Goal: Information Seeking & Learning: Check status

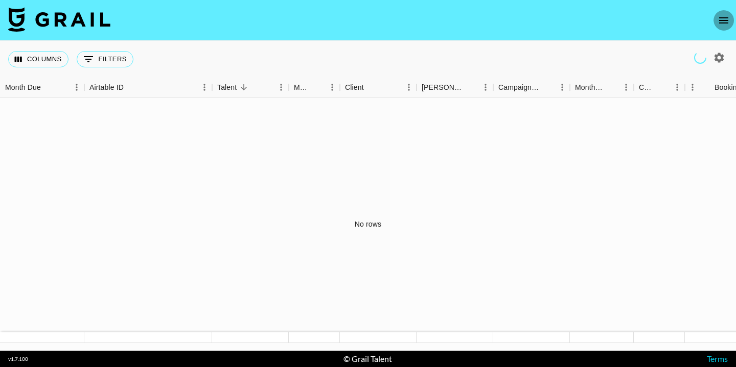
click at [724, 21] on icon "open drawer" at bounding box center [723, 20] width 12 height 12
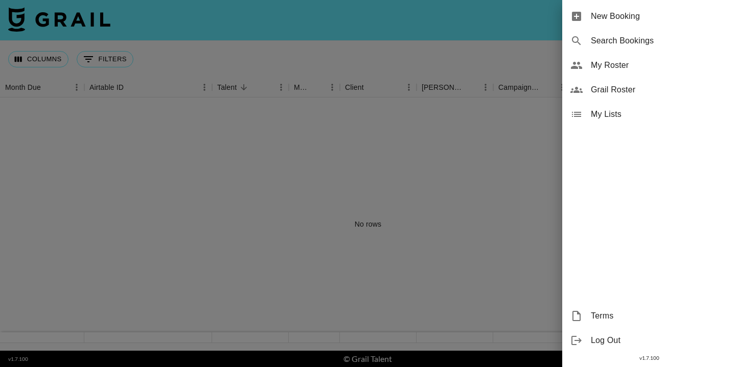
click at [623, 67] on span "My Roster" at bounding box center [659, 65] width 137 height 12
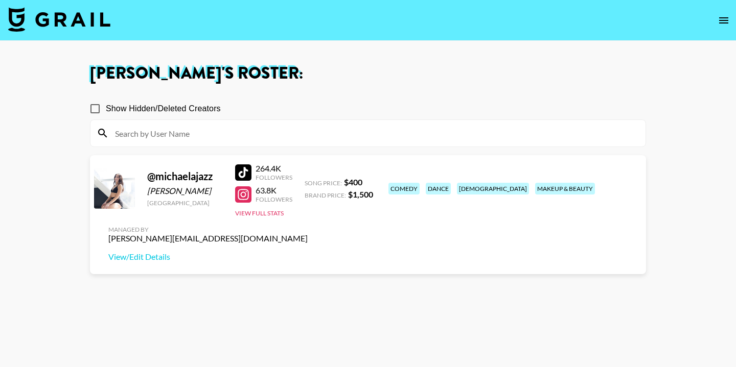
click at [357, 196] on strong "$ 1,500" at bounding box center [360, 195] width 25 height 10
click at [308, 252] on link "View/Edit Details" at bounding box center [207, 257] width 199 height 10
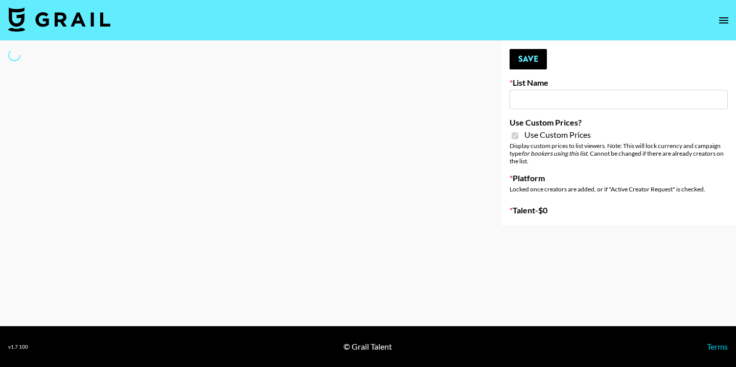
type input "Nippies"
checkbox input "true"
select select "Brand"
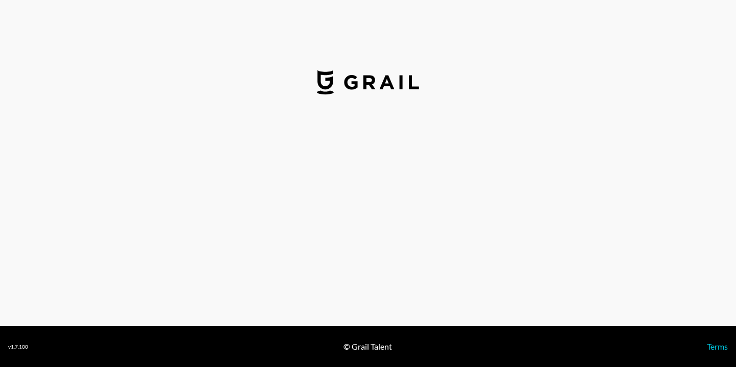
select select "USD"
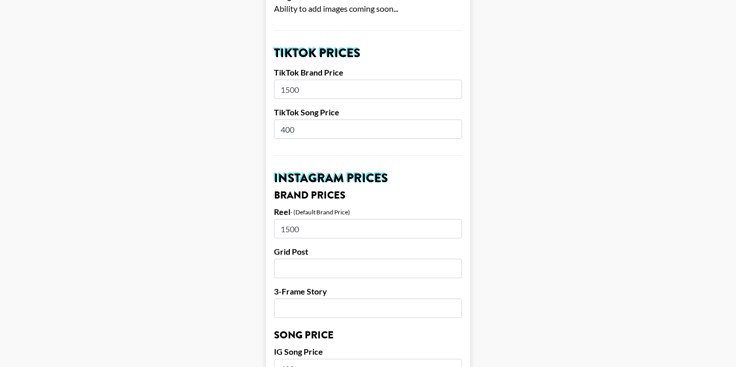
scroll to position [356, 0]
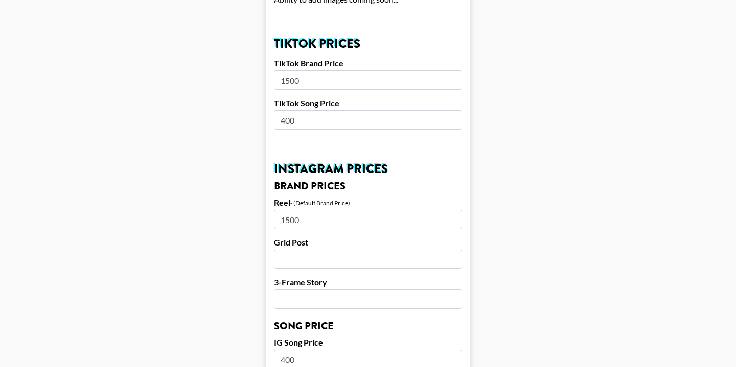
click at [321, 71] on input "1500" at bounding box center [368, 80] width 188 height 19
click at [315, 110] on input "400" at bounding box center [368, 119] width 188 height 19
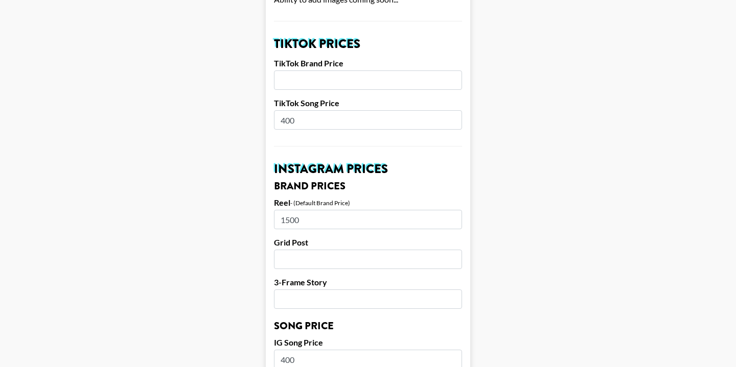
click at [315, 110] on input "400" at bounding box center [368, 119] width 188 height 19
type input "200"
click at [317, 71] on input "number" at bounding box center [368, 80] width 188 height 19
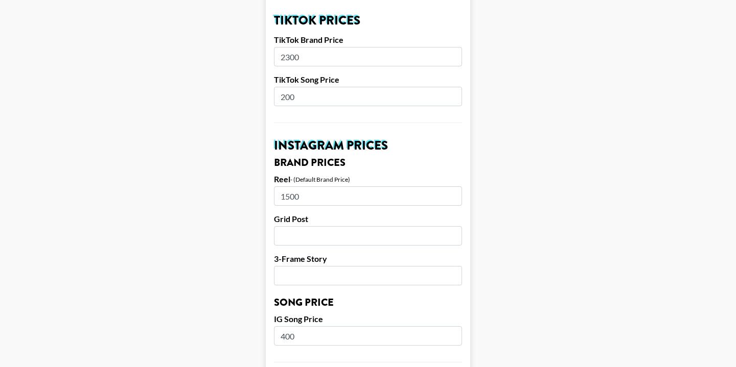
scroll to position [381, 0]
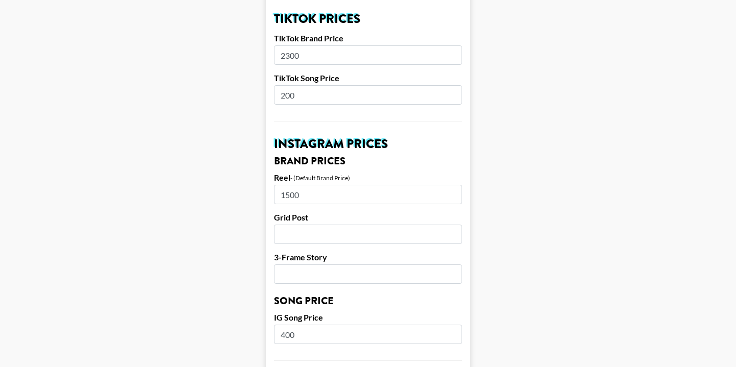
type input "2300"
click at [323, 185] on input "1500" at bounding box center [368, 194] width 188 height 19
type input "2500"
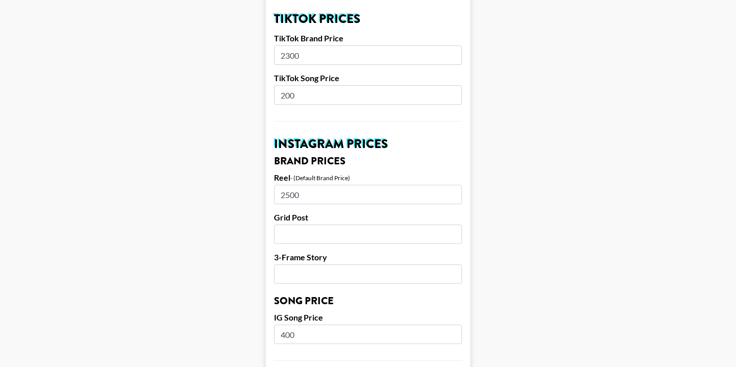
click at [317, 225] on input "number" at bounding box center [368, 234] width 188 height 19
type input "2000"
click at [352, 265] on input "number" at bounding box center [368, 274] width 188 height 19
type input "2"
type input "1600"
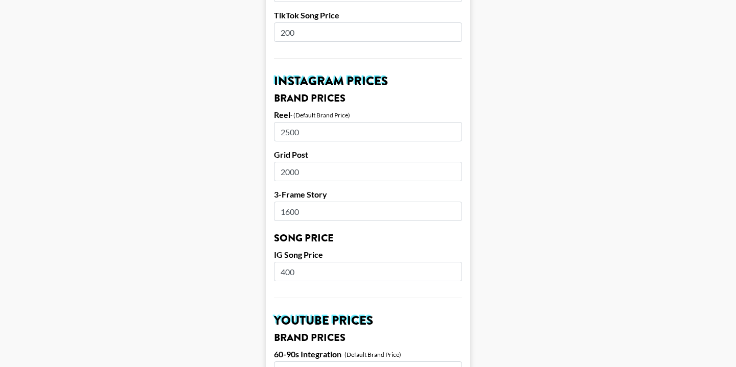
scroll to position [449, 0]
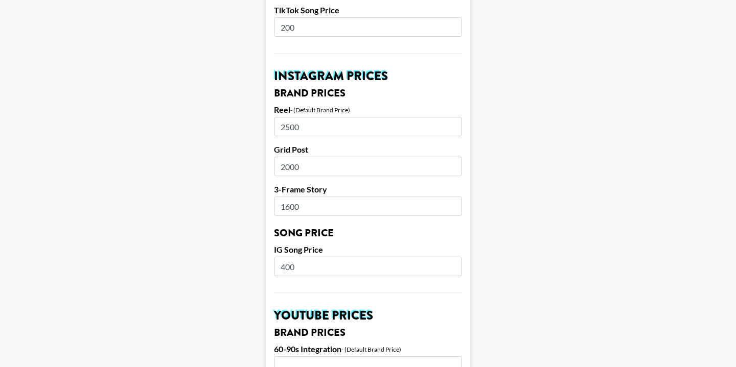
click at [350, 257] on input "400" at bounding box center [368, 266] width 188 height 19
type input "4"
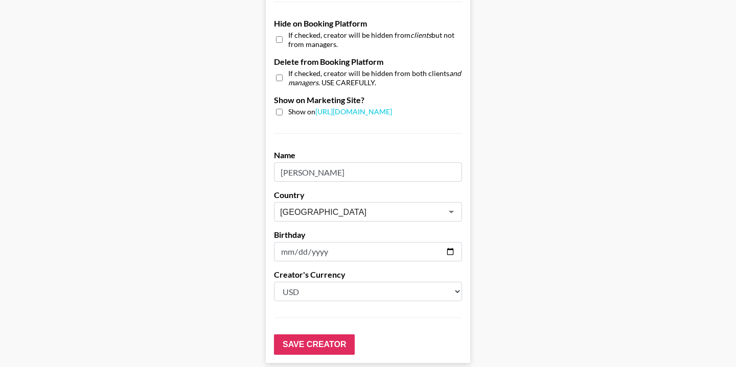
scroll to position [1019, 0]
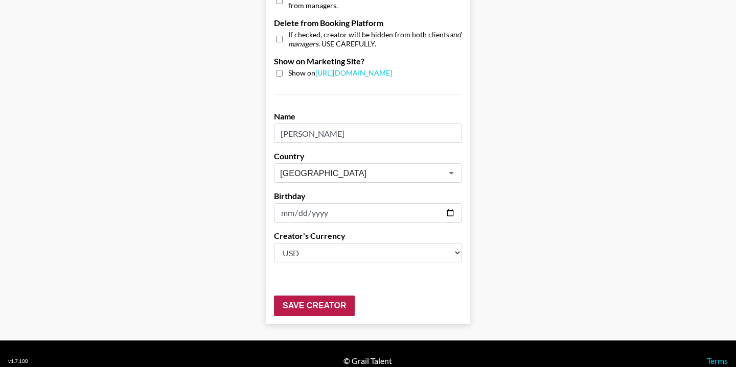
type input "200"
click at [311, 296] on input "Save Creator" at bounding box center [314, 306] width 81 height 20
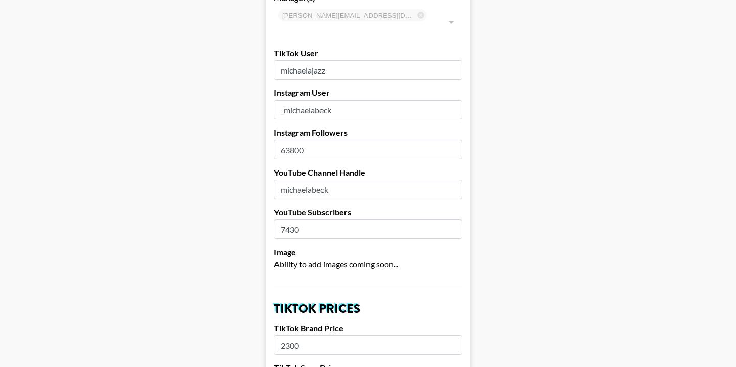
scroll to position [0, 0]
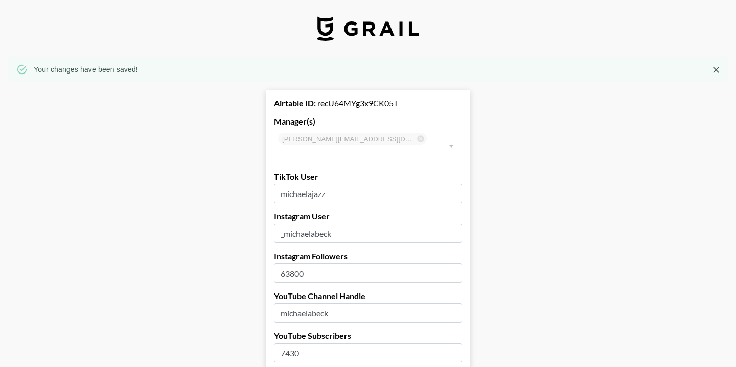
click at [718, 72] on icon "Close" at bounding box center [716, 70] width 6 height 6
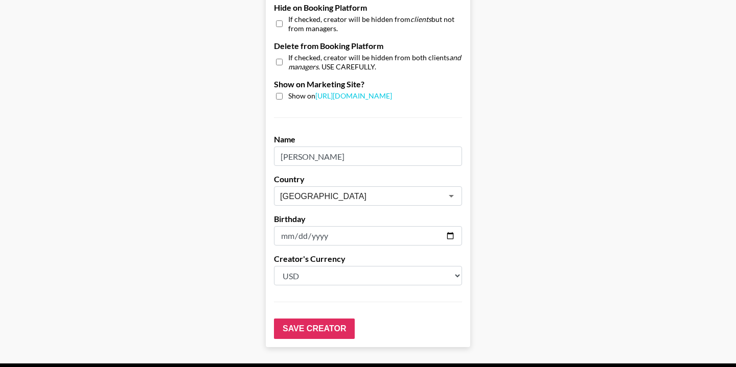
scroll to position [1002, 0]
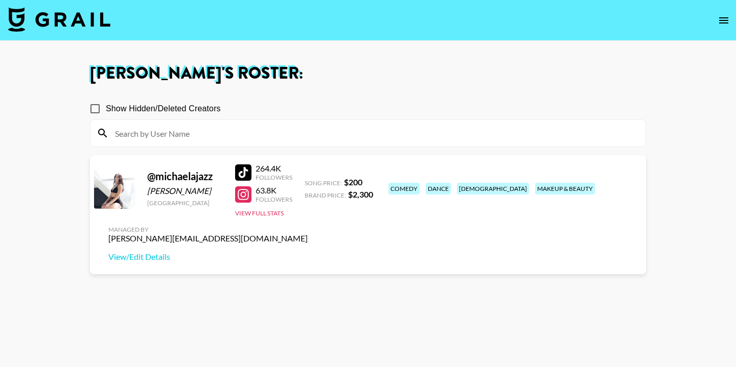
click at [71, 17] on img at bounding box center [59, 19] width 102 height 25
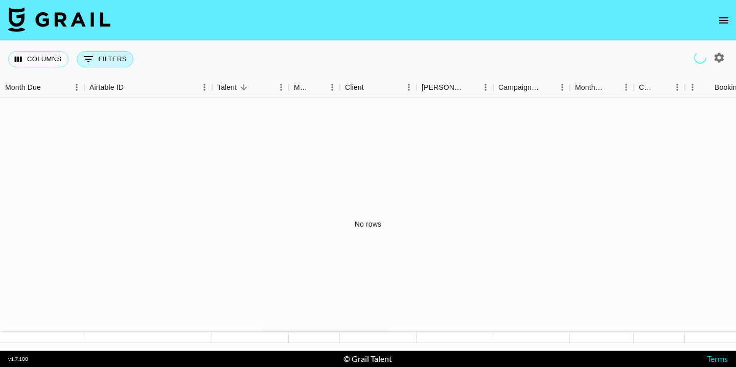
click at [99, 63] on button "0 Filters" at bounding box center [105, 59] width 57 height 16
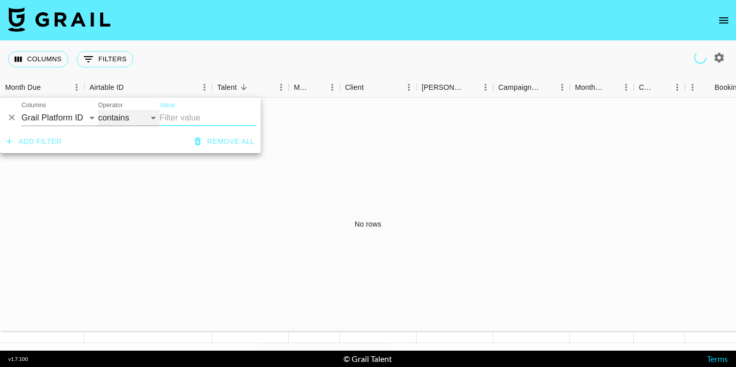
click at [135, 121] on select "contains equals starts with ends with is empty is not empty is any of" at bounding box center [128, 118] width 61 height 16
click at [77, 123] on select "Grail Platform ID Airtable ID Talent Manager Client Booker Campaign (Type) Date…" at bounding box center [59, 118] width 77 height 16
select select "clientId"
click at [21, 110] on select "Grail Platform ID Airtable ID Talent Manager Client Booker Campaign (Type) Date…" at bounding box center [59, 118] width 77 height 16
select select "is"
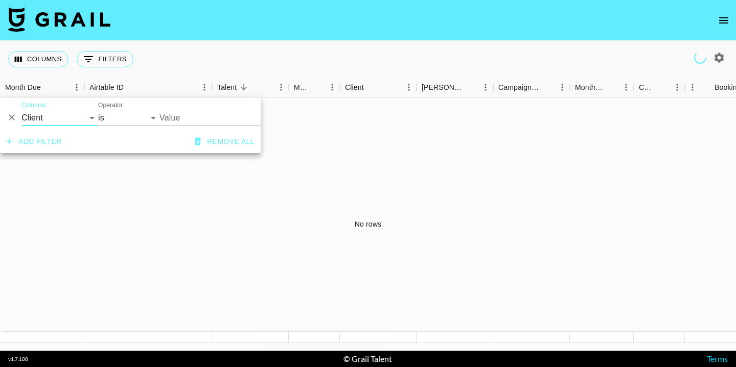
click at [180, 114] on input "Value" at bounding box center [228, 118] width 138 height 16
type input "a"
click at [65, 112] on select "Grail Platform ID Airtable ID Talent Manager Client [PERSON_NAME] Campaign (Typ…" at bounding box center [59, 118] width 77 height 16
select select "bookerId"
click at [21, 110] on select "Grail Platform ID Airtable ID Talent Manager Client [PERSON_NAME] Campaign (Typ…" at bounding box center [59, 118] width 77 height 16
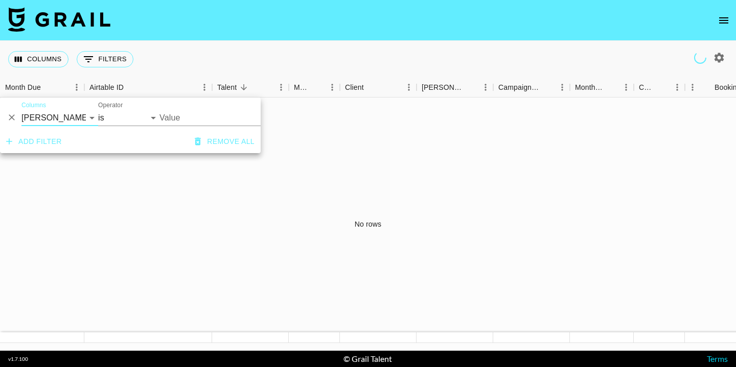
click at [212, 122] on input "Value" at bounding box center [228, 118] width 138 height 16
type input "abercrombie"
click at [45, 143] on button "Add filter" at bounding box center [34, 141] width 64 height 19
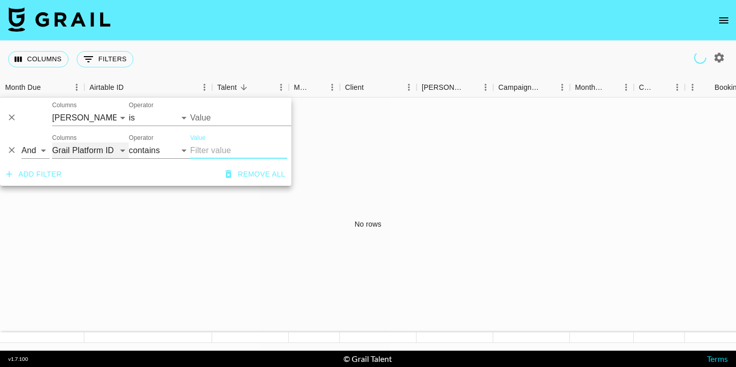
click at [80, 153] on select "Grail Platform ID Airtable ID Talent Manager Client [PERSON_NAME] Campaign (Typ…" at bounding box center [90, 151] width 77 height 16
click at [165, 149] on select "contains equals starts with ends with is empty is not empty is any of" at bounding box center [159, 151] width 61 height 16
click at [205, 153] on input "Value" at bounding box center [238, 151] width 97 height 16
click at [101, 150] on select "Grail Platform ID Airtable ID Talent Manager Client [PERSON_NAME] Campaign (Typ…" at bounding box center [90, 151] width 77 height 16
select select "managerIds"
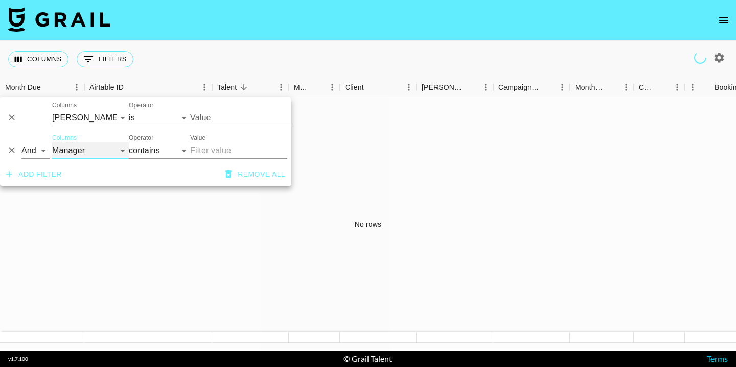
click at [52, 143] on select "Grail Platform ID Airtable ID Talent Manager Client [PERSON_NAME] Campaign (Typ…" at bounding box center [90, 151] width 77 height 16
select select "is"
click at [115, 148] on select "Grail Platform ID Airtable ID Talent Manager Client [PERSON_NAME] Campaign (Typ…" at bounding box center [90, 151] width 77 height 16
select select "overrideMicroRevenue"
click at [52, 143] on select "Grail Platform ID Airtable ID Talent Manager Client [PERSON_NAME] Campaign (Typ…" at bounding box center [90, 151] width 77 height 16
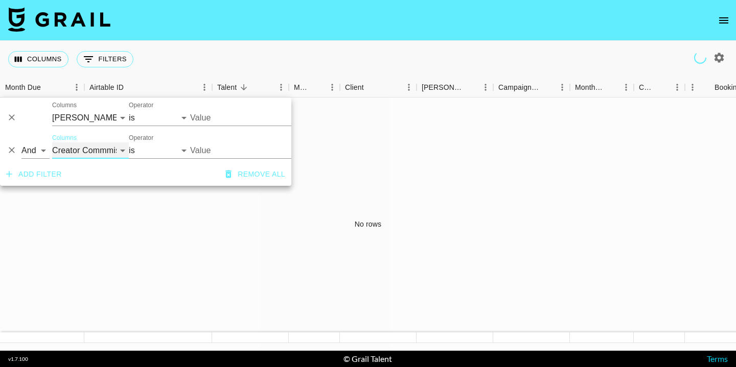
select select "="
click at [119, 152] on select "Grail Platform ID Airtable ID Talent Manager Client [PERSON_NAME] Campaign (Typ…" at bounding box center [90, 151] width 77 height 16
select select "externalCommission"
click at [52, 143] on select "Grail Platform ID Airtable ID Talent Manager Client [PERSON_NAME] Campaign (Typ…" at bounding box center [90, 151] width 77 height 16
select select "contains"
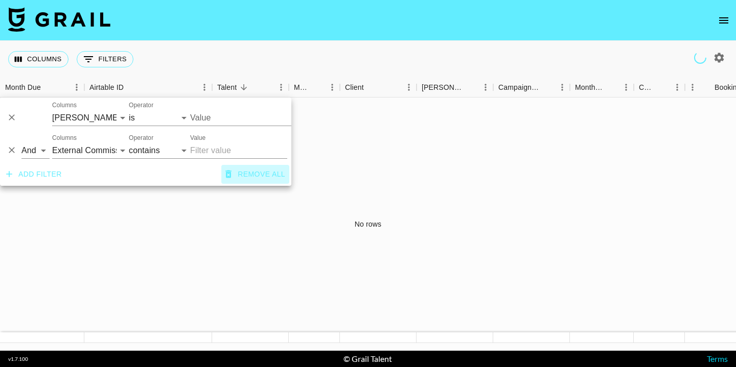
click at [234, 173] on button "Remove all" at bounding box center [255, 174] width 68 height 19
select select "id"
select select "contains"
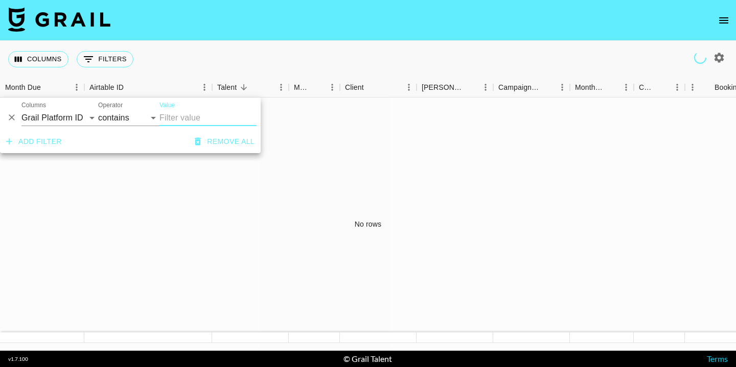
click at [721, 58] on icon "button" at bounding box center [719, 58] width 12 height 12
select select "Jun '25"
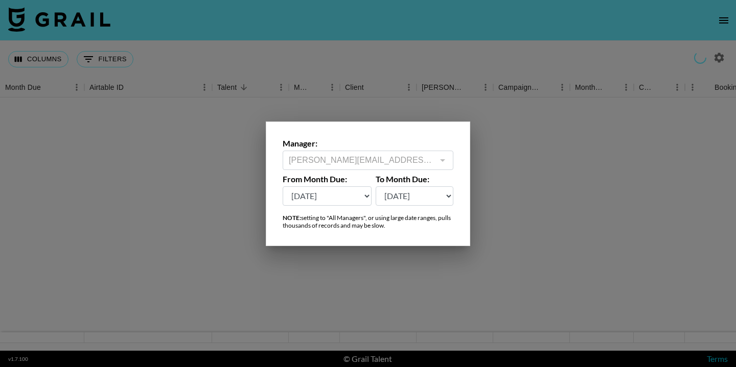
click at [502, 132] on div at bounding box center [368, 183] width 736 height 367
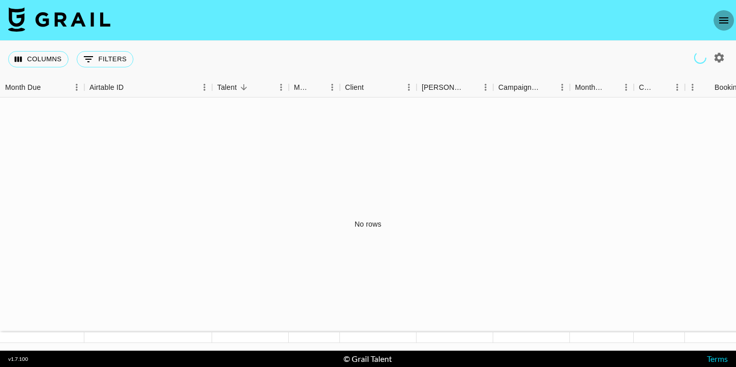
click at [728, 21] on icon "open drawer" at bounding box center [723, 20] width 12 height 12
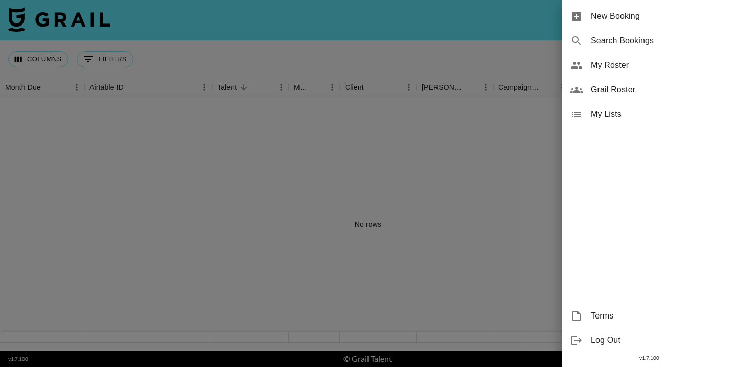
click at [613, 39] on span "Search Bookings" at bounding box center [659, 41] width 137 height 12
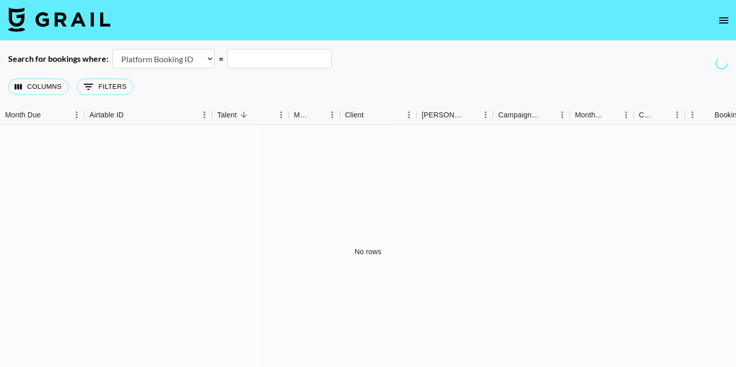
click at [204, 55] on select "Airtable Booking ID Platform Booking ID Platform Campaign ID" at bounding box center [163, 58] width 102 height 19
click at [112, 49] on select "Airtable Booking ID Platform Booking ID Platform Campaign ID" at bounding box center [163, 58] width 102 height 19
click at [124, 88] on button "0 Filters" at bounding box center [105, 87] width 57 height 16
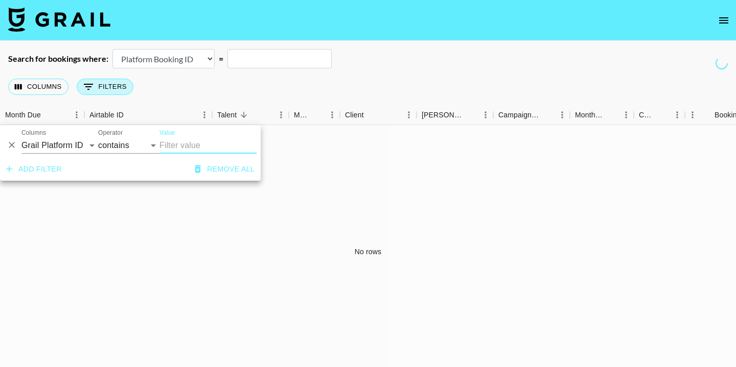
click at [124, 88] on button "0 Filters" at bounding box center [105, 87] width 57 height 16
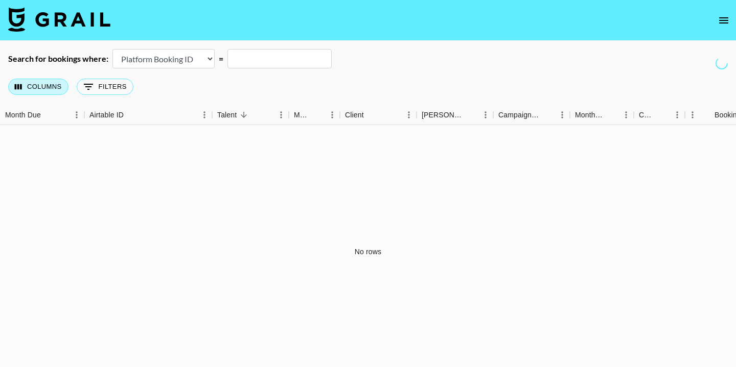
click at [47, 90] on button "Columns" at bounding box center [38, 87] width 60 height 16
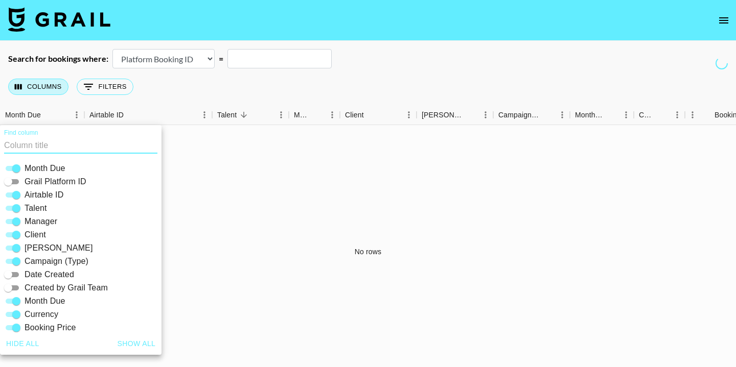
click at [47, 90] on button "Columns" at bounding box center [38, 87] width 60 height 16
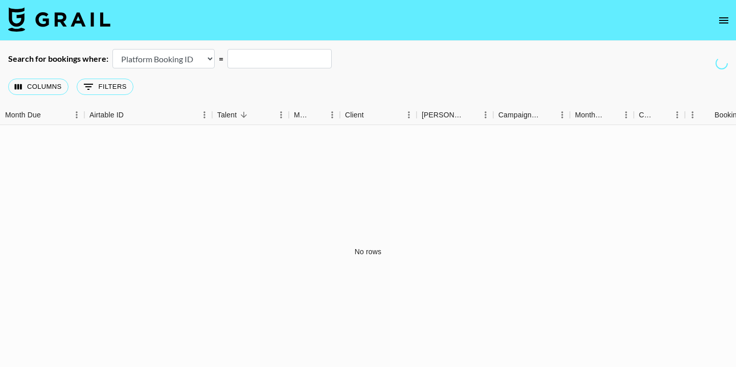
click at [190, 62] on select "Airtable Booking ID Platform Booking ID Platform Campaign ID" at bounding box center [163, 58] width 102 height 19
click at [112, 49] on select "Airtable Booking ID Platform Booking ID Platform Campaign ID" at bounding box center [163, 58] width 102 height 19
click at [253, 54] on input "text" at bounding box center [279, 58] width 104 height 19
click at [202, 56] on select "Airtable Booking ID Platform Booking ID Platform Campaign ID" at bounding box center [163, 58] width 102 height 19
click at [112, 49] on select "Airtable Booking ID Platform Booking ID Platform Campaign ID" at bounding box center [163, 58] width 102 height 19
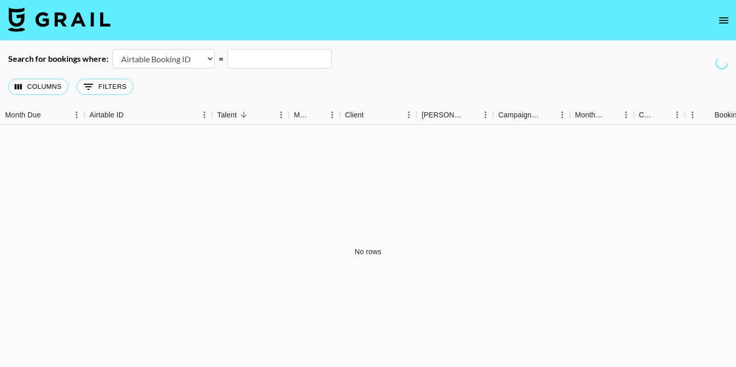
click at [183, 59] on select "Airtable Booking ID Platform Booking ID Platform Campaign ID" at bounding box center [163, 58] width 102 height 19
select select "id"
click at [112, 49] on select "Airtable Booking ID Platform Booking ID Platform Campaign ID" at bounding box center [163, 58] width 102 height 19
click at [726, 21] on icon "open drawer" at bounding box center [723, 20] width 12 height 12
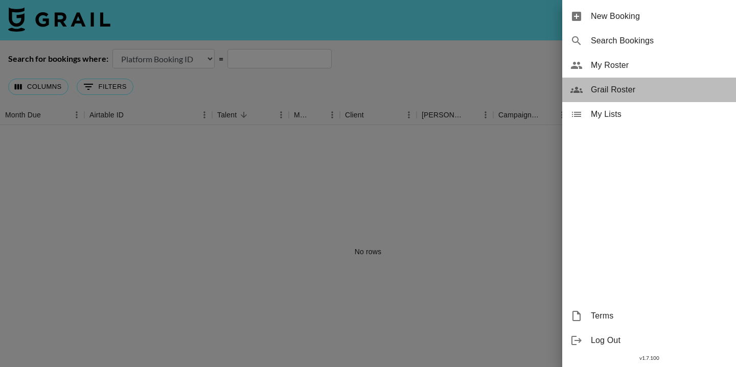
click at [654, 82] on div "Grail Roster" at bounding box center [649, 90] width 174 height 25
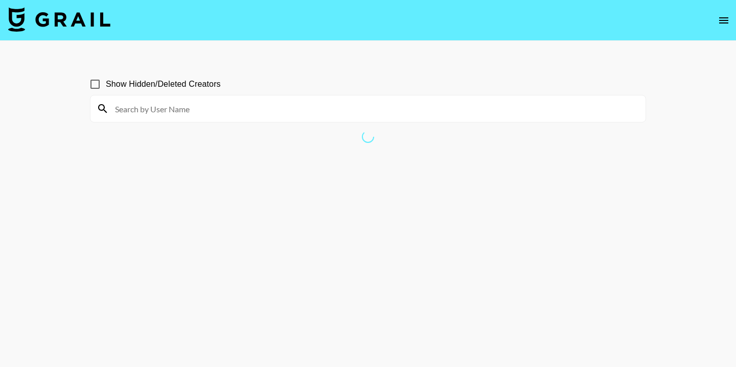
click at [722, 18] on icon "open drawer" at bounding box center [723, 20] width 12 height 12
click at [723, 29] on div at bounding box center [368, 183] width 736 height 367
click at [723, 24] on div at bounding box center [368, 183] width 736 height 367
click at [723, 15] on div at bounding box center [368, 183] width 736 height 367
click at [718, 25] on icon "open drawer" at bounding box center [723, 20] width 12 height 12
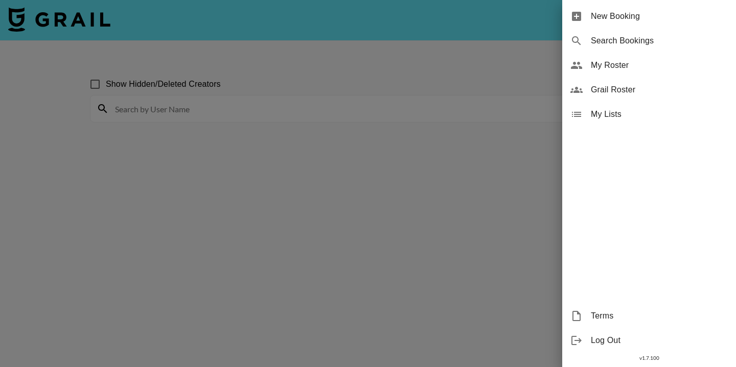
click at [639, 46] on span "Search Bookings" at bounding box center [659, 41] width 137 height 12
select select "id"
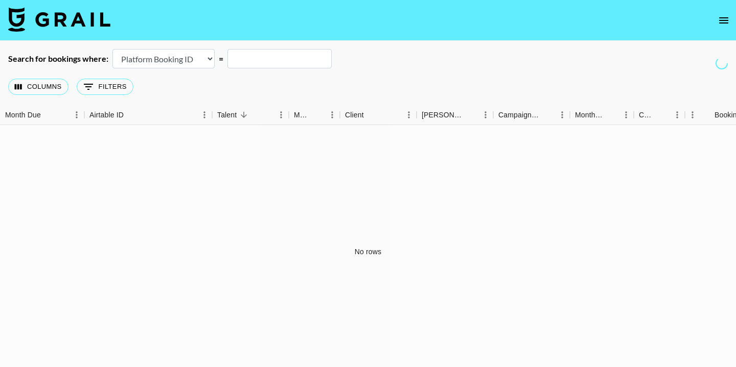
click at [625, 67] on div "Search for bookings where: Airtable Booking ID Platform Booking ID Platform Cam…" at bounding box center [368, 58] width 736 height 19
click at [109, 85] on button "0 Filters" at bounding box center [105, 87] width 57 height 16
click at [104, 94] on button "0 Filters" at bounding box center [105, 87] width 57 height 16
click at [103, 83] on button "0 Filters" at bounding box center [105, 87] width 57 height 16
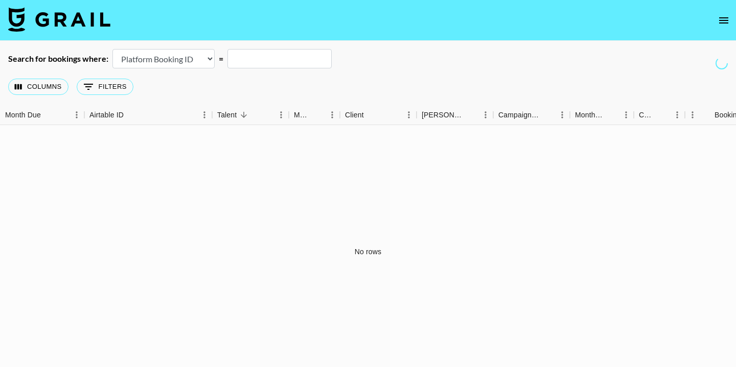
click at [103, 83] on button "0 Filters" at bounding box center [105, 87] width 57 height 16
click at [236, 120] on div "Talent" at bounding box center [226, 115] width 19 height 20
click at [90, 90] on icon "Show filters" at bounding box center [88, 87] width 12 height 12
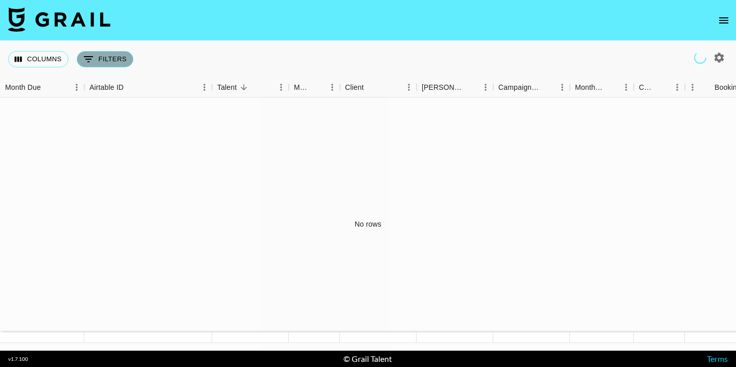
click at [119, 61] on button "0 Filters" at bounding box center [105, 59] width 57 height 16
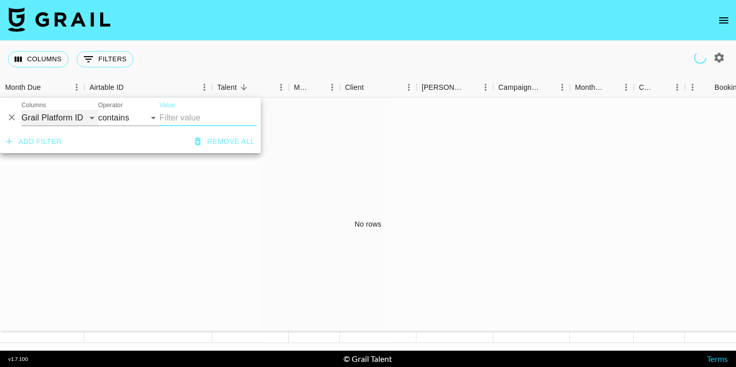
click at [67, 119] on select "Grail Platform ID Airtable ID Talent Manager Client [PERSON_NAME] Campaign (Typ…" at bounding box center [59, 118] width 77 height 16
select select "status"
click at [21, 110] on select "Grail Platform ID Airtable ID Talent Manager Client [PERSON_NAME] Campaign (Typ…" at bounding box center [59, 118] width 77 height 16
click at [108, 118] on select "is is not is any of is not any of" at bounding box center [128, 118] width 61 height 16
click at [98, 110] on select "is is not is any of is not any of" at bounding box center [128, 118] width 61 height 16
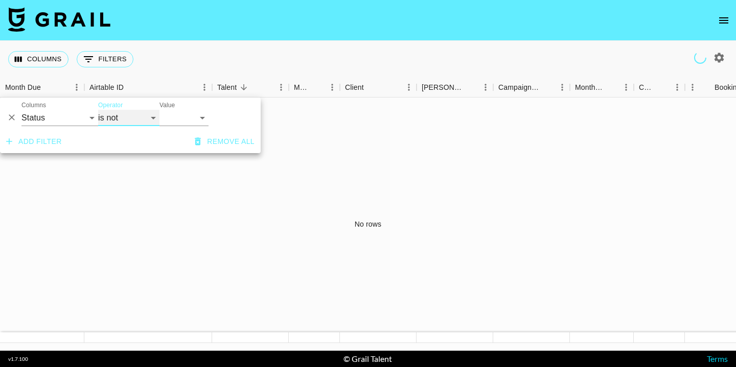
click at [127, 122] on select "is is not is any of is not any of" at bounding box center [128, 118] width 61 height 16
select select "isNotAnyOf"
click at [98, 110] on select "is is not is any of is not any of" at bounding box center [128, 118] width 61 height 16
click at [185, 118] on input "Value" at bounding box center [228, 118] width 138 height 16
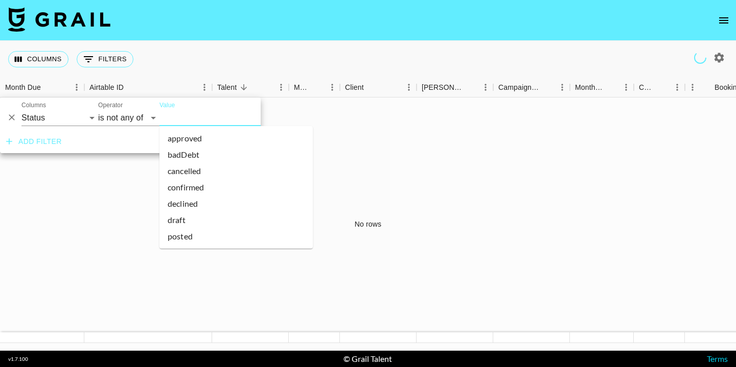
click at [187, 202] on li "declined" at bounding box center [235, 204] width 153 height 16
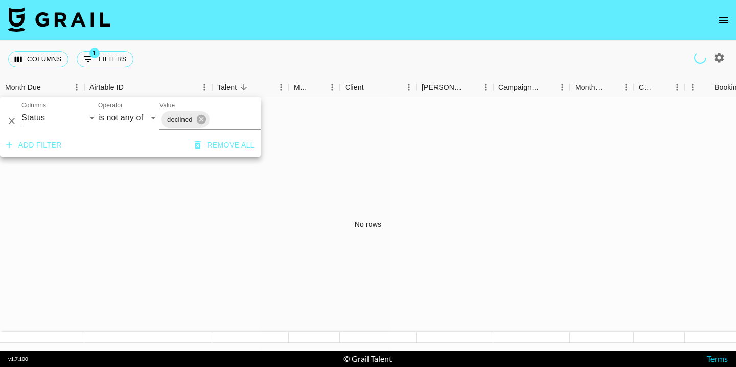
click at [217, 118] on input "Value" at bounding box center [247, 120] width 73 height 16
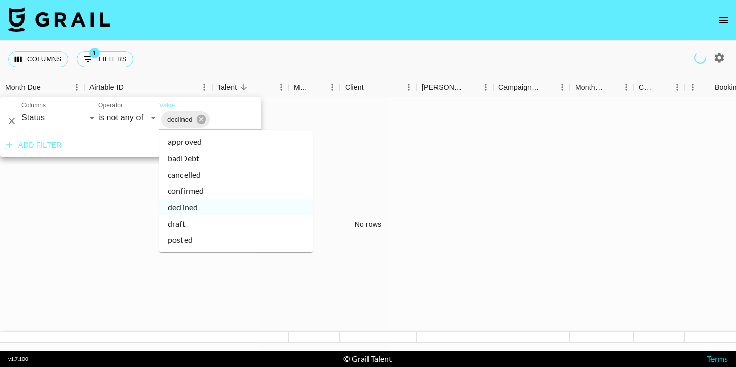
click at [208, 178] on li "cancelled" at bounding box center [235, 175] width 153 height 16
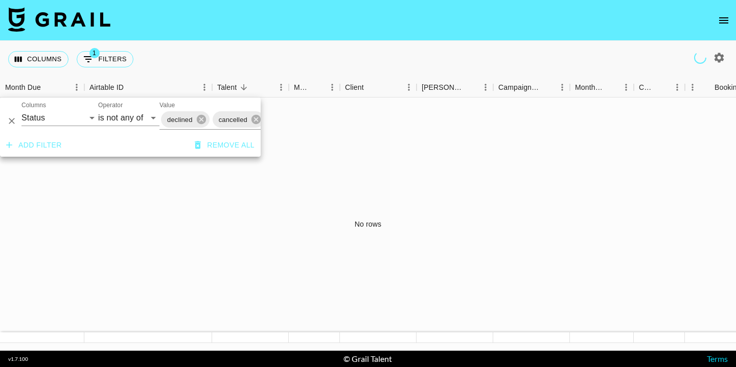
click at [51, 148] on button "Add filter" at bounding box center [34, 145] width 64 height 19
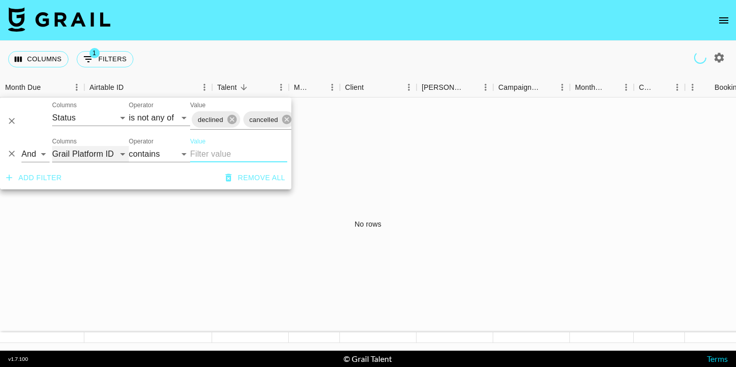
click at [69, 153] on select "Grail Platform ID Airtable ID Talent Manager Client [PERSON_NAME] Campaign (Typ…" at bounding box center [90, 154] width 77 height 16
select select "managerIds"
click at [52, 146] on select "Grail Platform ID Airtable ID Talent Manager Client [PERSON_NAME] Campaign (Typ…" at bounding box center [90, 154] width 77 height 16
select select "is"
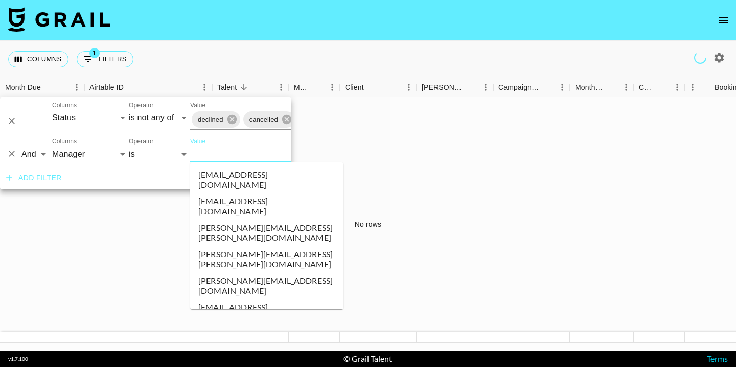
click at [220, 152] on input "Value" at bounding box center [259, 154] width 138 height 16
click at [224, 175] on li "[EMAIL_ADDRESS][DOMAIN_NAME]" at bounding box center [266, 180] width 153 height 27
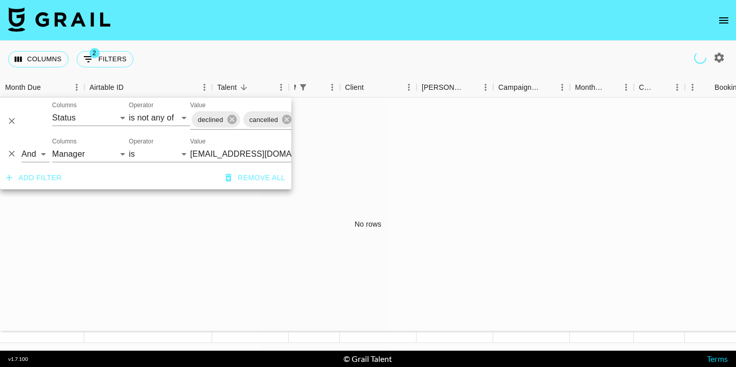
click at [251, 156] on input "[EMAIL_ADDRESS][DOMAIN_NAME]" at bounding box center [252, 154] width 125 height 16
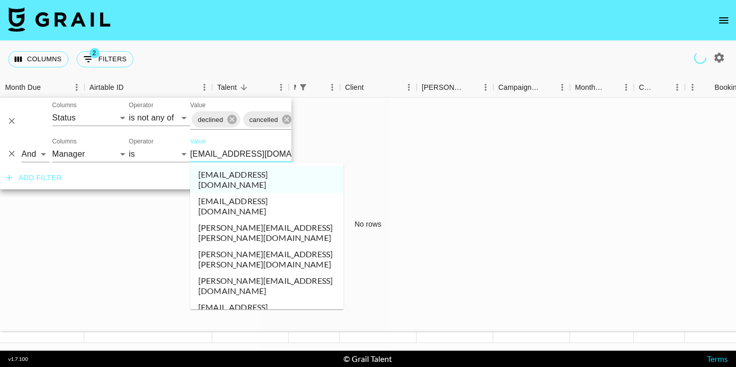
click at [251, 246] on li "[PERSON_NAME][EMAIL_ADDRESS][PERSON_NAME][DOMAIN_NAME]" at bounding box center [266, 259] width 153 height 27
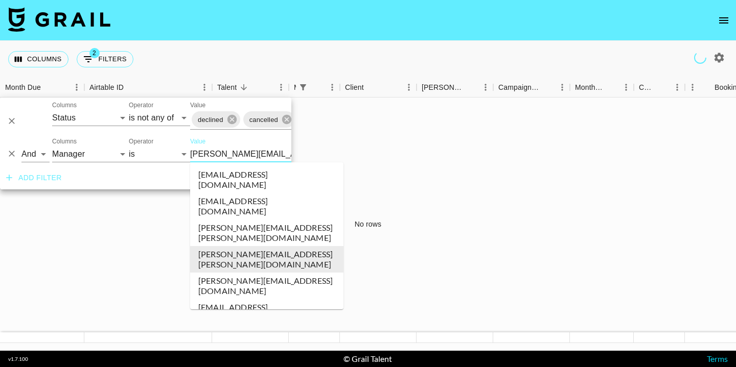
click at [259, 158] on input "[PERSON_NAME][EMAIL_ADDRESS][PERSON_NAME][DOMAIN_NAME]" at bounding box center [252, 154] width 125 height 16
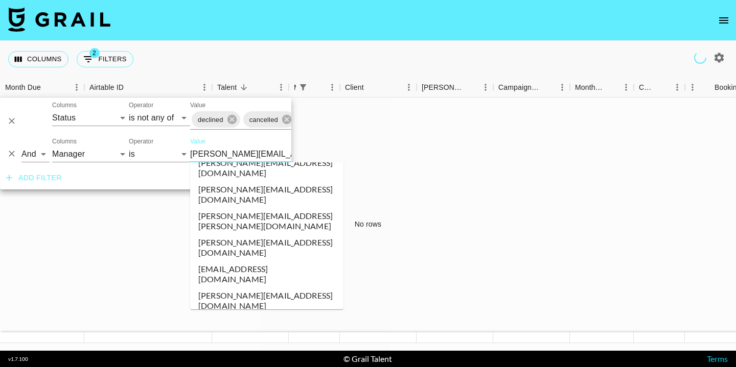
scroll to position [943, 0]
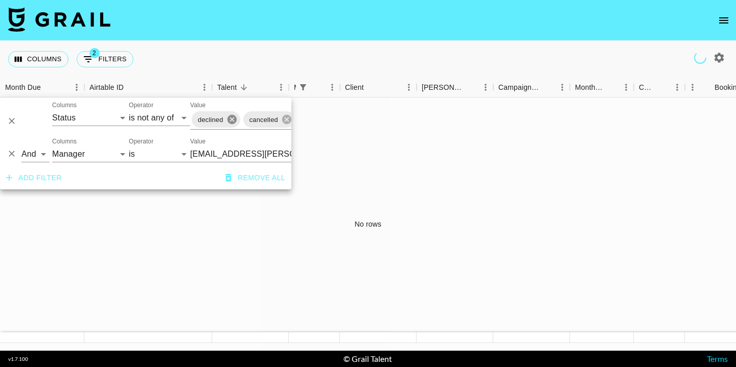
click at [232, 117] on icon at bounding box center [231, 119] width 9 height 9
click at [232, 117] on icon at bounding box center [234, 119] width 9 height 9
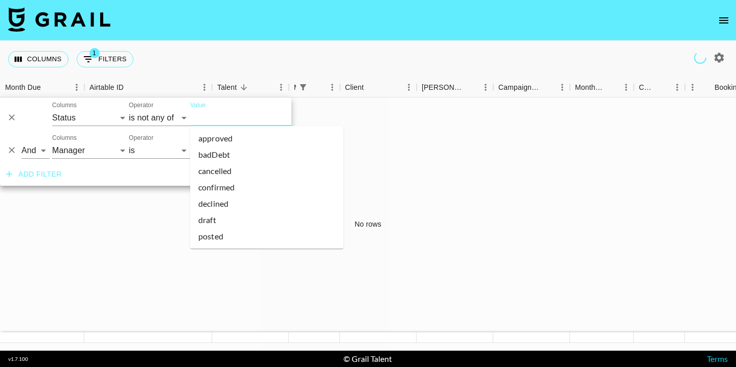
click at [201, 117] on input "Value" at bounding box center [259, 118] width 138 height 16
click at [233, 206] on li "declined" at bounding box center [266, 204] width 153 height 16
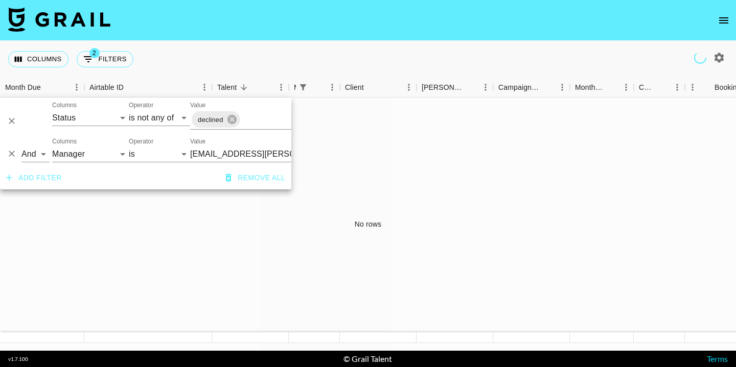
click at [261, 113] on input "Value" at bounding box center [278, 120] width 73 height 16
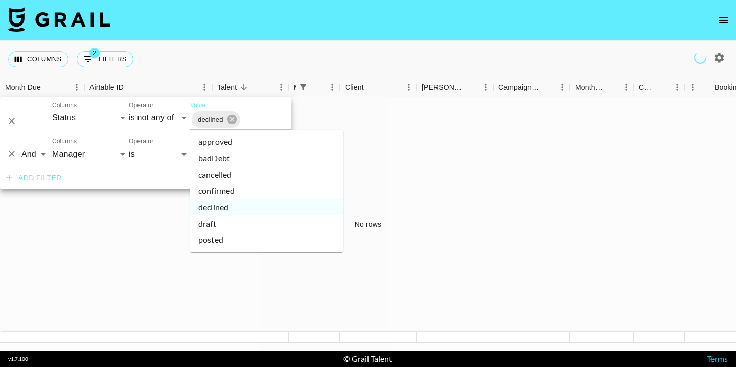
click at [251, 171] on li "cancelled" at bounding box center [266, 175] width 153 height 16
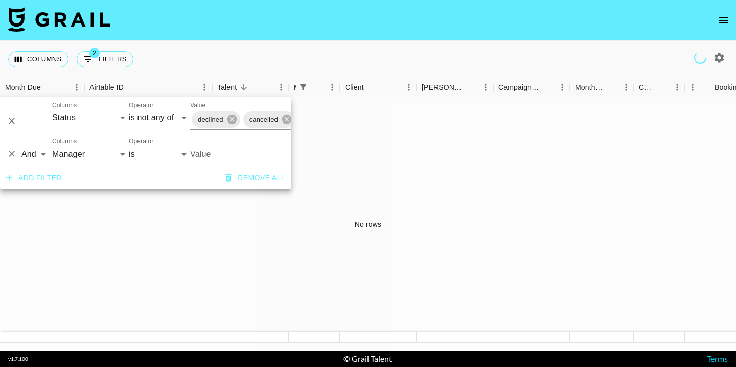
type input "[EMAIL_ADDRESS][PERSON_NAME][DOMAIN_NAME]"
click at [126, 57] on button "2 Filters" at bounding box center [105, 59] width 57 height 16
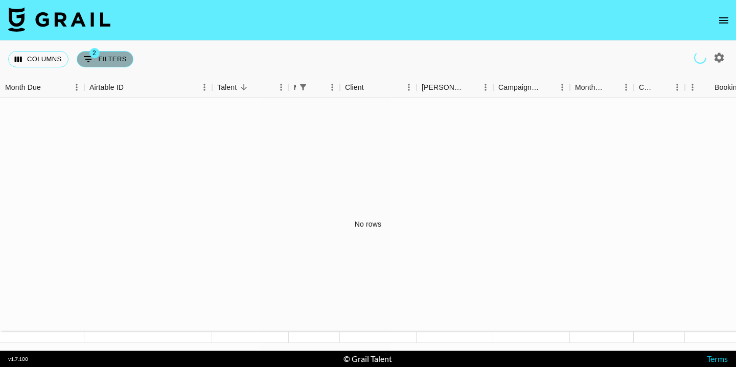
click at [126, 57] on button "2 Filters" at bounding box center [105, 59] width 57 height 16
select select "status"
select select "isNotAnyOf"
select select "managerIds"
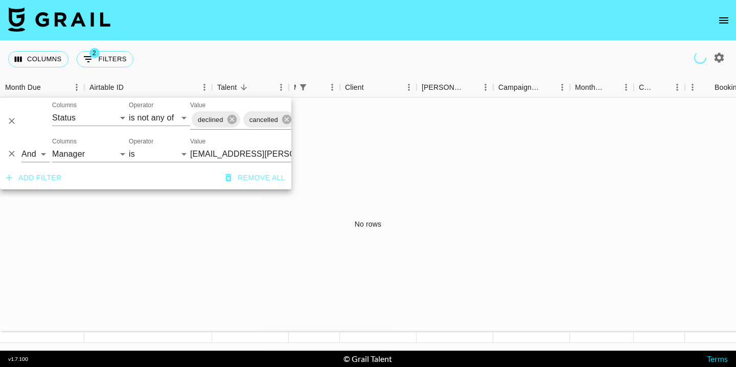
click at [80, 224] on div "No rows" at bounding box center [368, 224] width 736 height 253
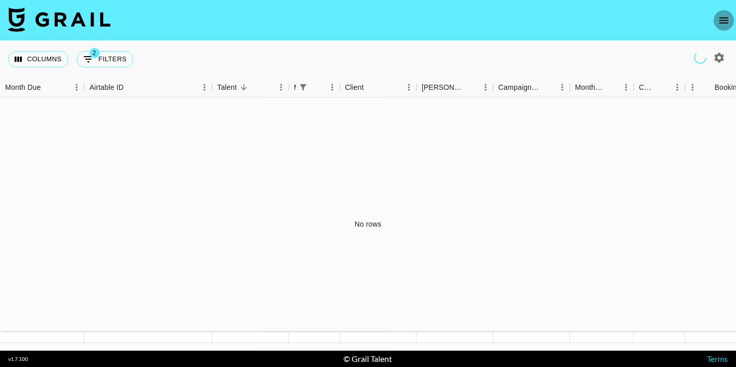
click at [725, 18] on icon "open drawer" at bounding box center [723, 20] width 12 height 12
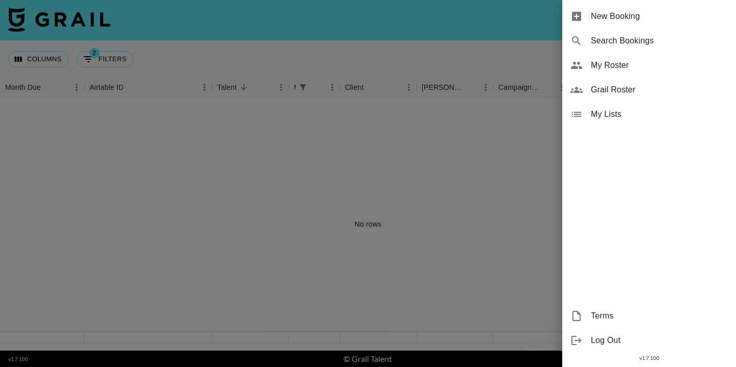
click at [595, 47] on div "Search Bookings" at bounding box center [649, 41] width 174 height 25
select select "id"
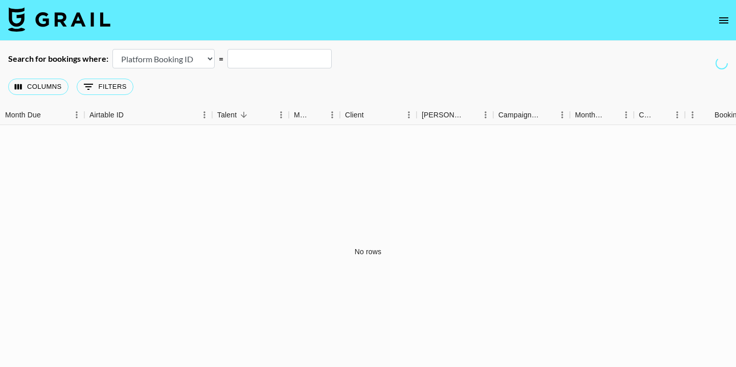
click at [195, 54] on select "Airtable Booking ID Platform Booking ID Platform Campaign ID" at bounding box center [163, 58] width 102 height 19
click at [105, 89] on button "0 Filters" at bounding box center [105, 87] width 57 height 16
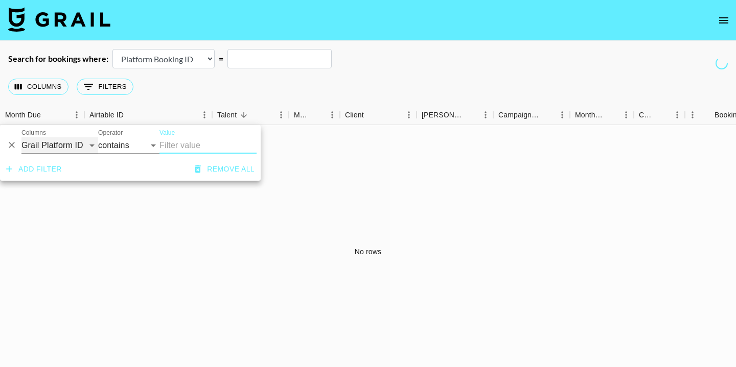
click at [77, 144] on select "Grail Platform ID Airtable ID Talent Manager Client [PERSON_NAME] Campaign (Typ…" at bounding box center [59, 145] width 77 height 16
select select "managerIds"
click at [21, 137] on select "Grail Platform ID Airtable ID Talent Manager Client [PERSON_NAME] Campaign (Typ…" at bounding box center [59, 145] width 77 height 16
select select "is"
click at [191, 145] on input "Value" at bounding box center [228, 145] width 138 height 16
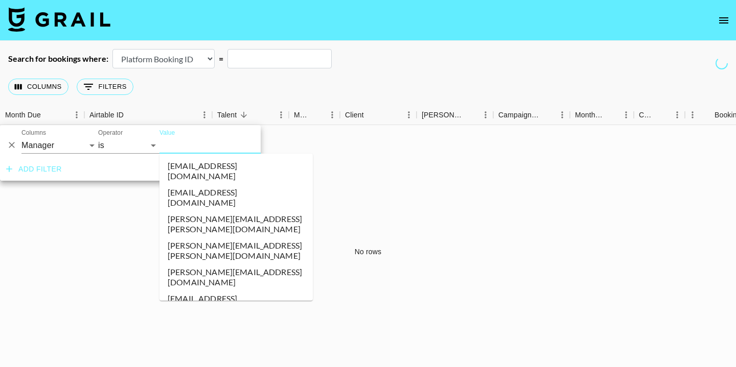
click at [192, 291] on li "[EMAIL_ADDRESS][DOMAIN_NAME]" at bounding box center [235, 304] width 153 height 27
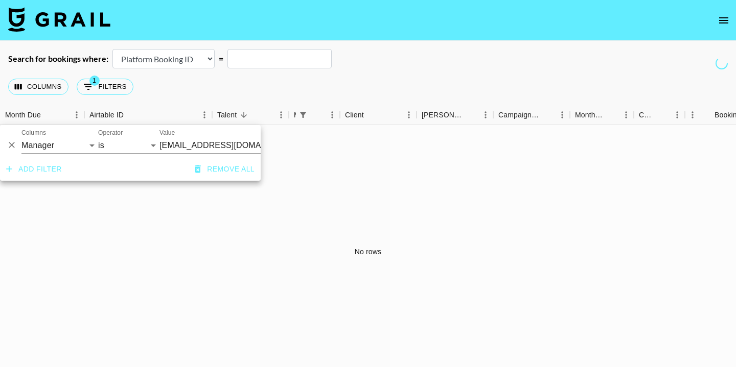
click at [195, 146] on input "[EMAIL_ADDRESS][DOMAIN_NAME]" at bounding box center [221, 145] width 125 height 16
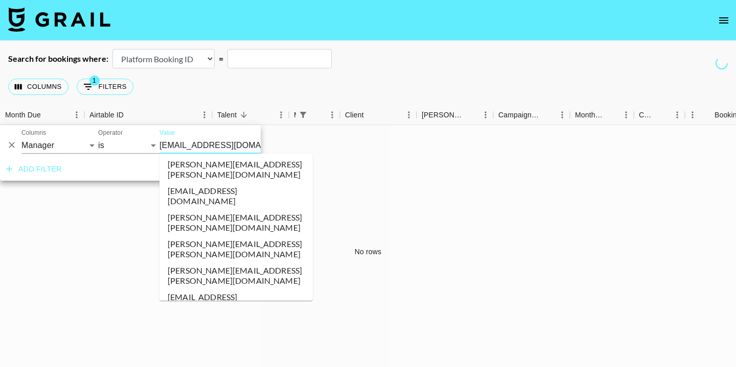
scroll to position [1339, 0]
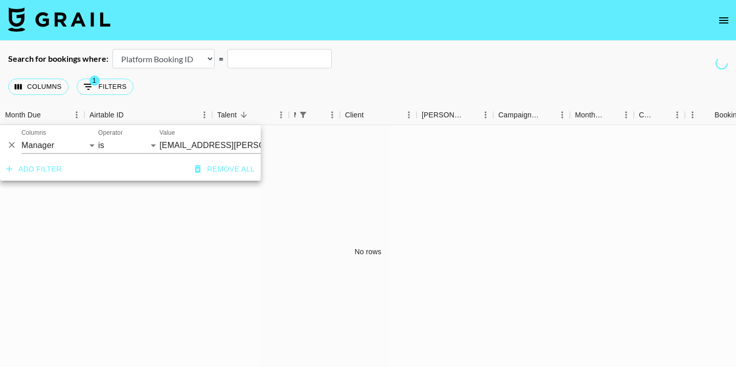
click at [195, 60] on select "Airtable Booking ID Platform Booking ID Platform Campaign ID" at bounding box center [163, 58] width 102 height 19
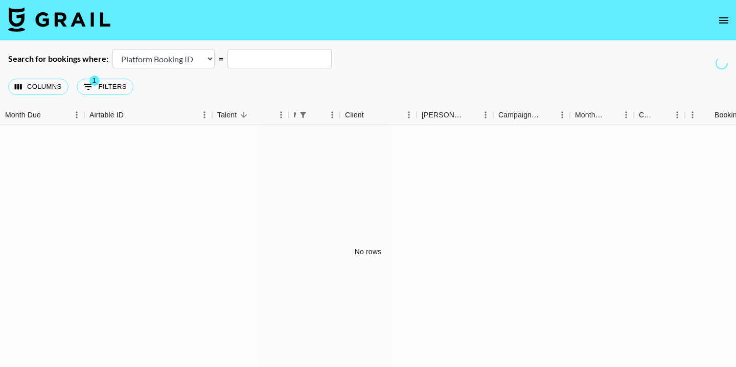
click at [193, 57] on select "Airtable Booking ID Platform Booking ID Platform Campaign ID" at bounding box center [163, 58] width 102 height 19
click at [112, 49] on select "Airtable Booking ID Platform Booking ID Platform Campaign ID" at bounding box center [163, 58] width 102 height 19
click at [197, 63] on select "Airtable Booking ID Platform Booking ID Platform Campaign ID" at bounding box center [163, 58] width 102 height 19
select select "airtableId"
click at [112, 49] on select "Airtable Booking ID Platform Booking ID Platform Campaign ID" at bounding box center [163, 58] width 102 height 19
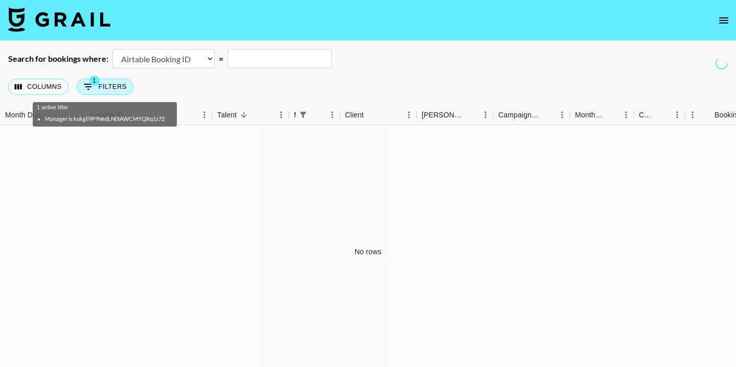
click at [117, 85] on button "1 Filters" at bounding box center [105, 87] width 57 height 16
select select "managerIds"
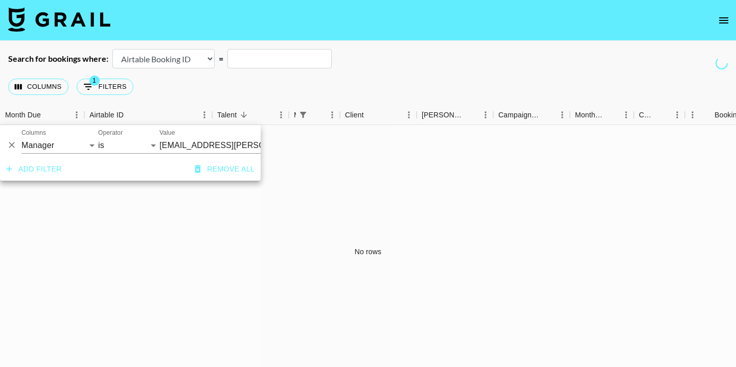
click at [204, 147] on input "[EMAIL_ADDRESS][PERSON_NAME][DOMAIN_NAME]" at bounding box center [221, 145] width 125 height 16
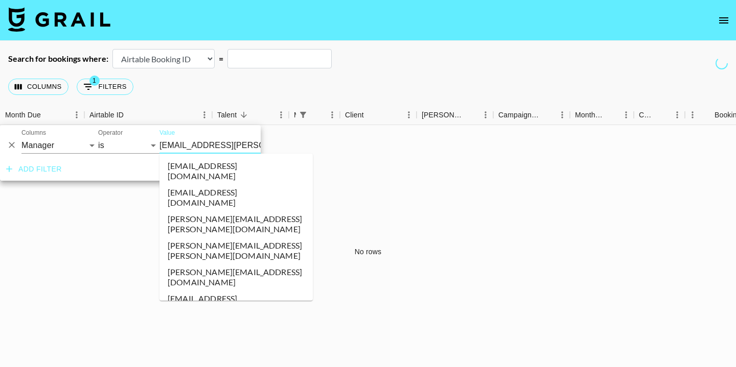
scroll to position [1273, 0]
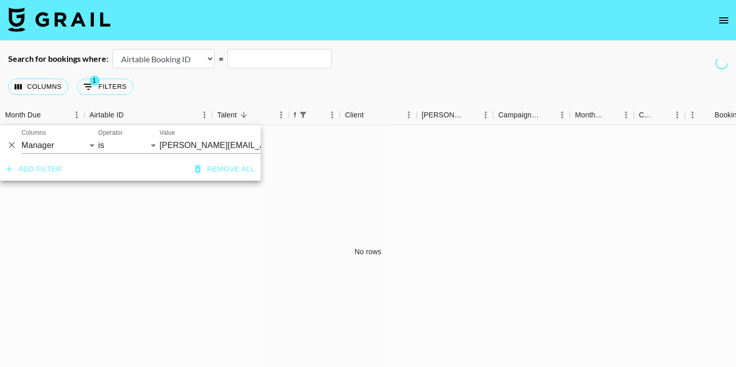
click at [210, 146] on input "[PERSON_NAME][EMAIL_ADDRESS][PERSON_NAME][DOMAIN_NAME]" at bounding box center [221, 145] width 125 height 16
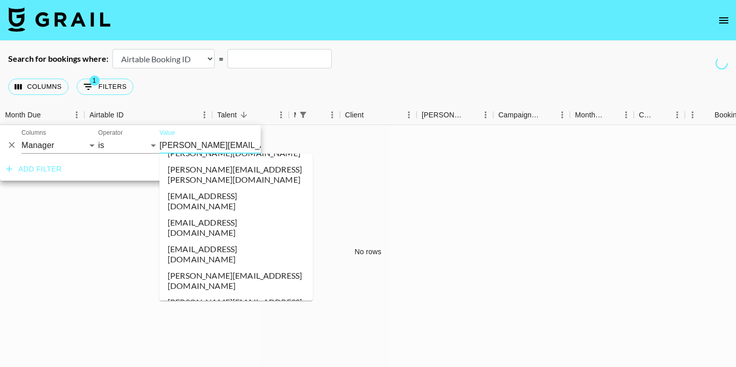
scroll to position [4567, 0]
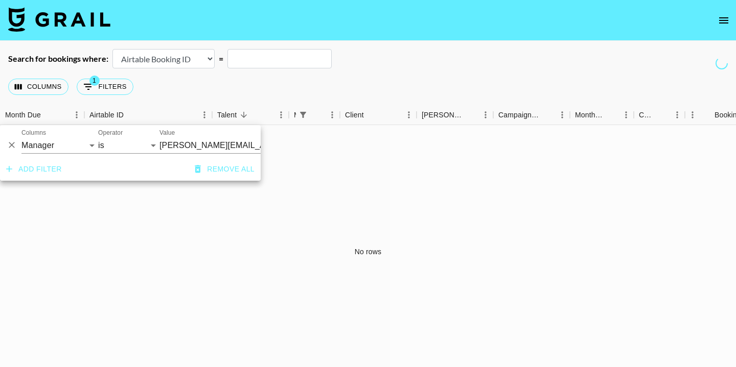
click at [101, 75] on div "Columns 1 Filters + Booking" at bounding box center [72, 86] width 129 height 37
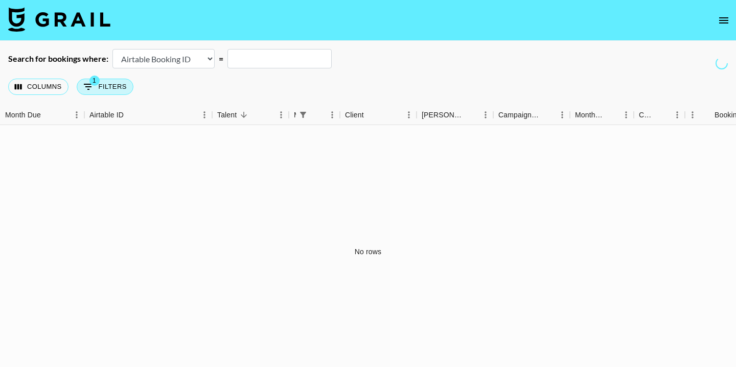
click at [101, 81] on button "1 Filters" at bounding box center [105, 87] width 57 height 16
select select "managerIds"
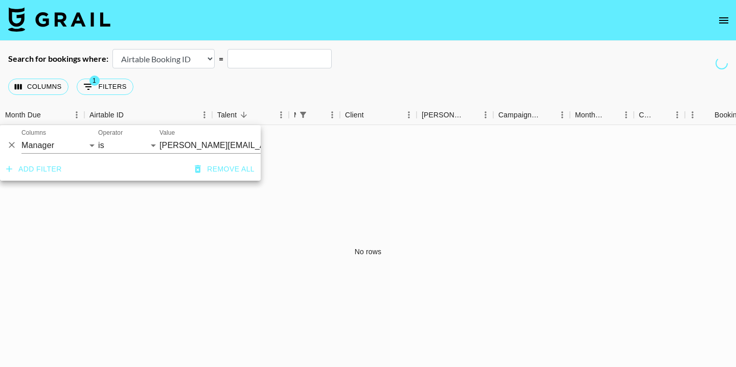
click at [223, 165] on button "Remove all" at bounding box center [225, 169] width 68 height 19
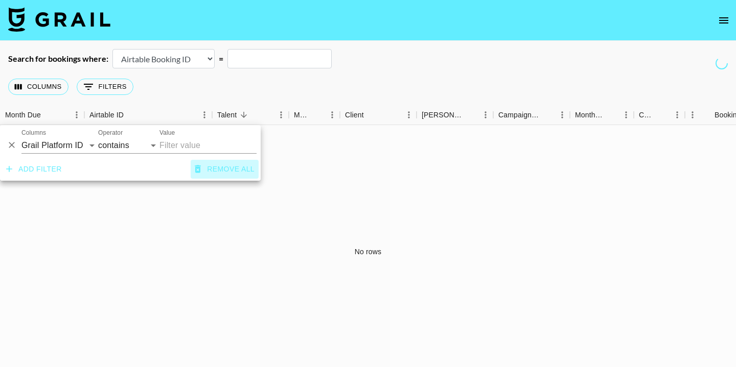
click at [223, 165] on button "Remove all" at bounding box center [225, 169] width 68 height 19
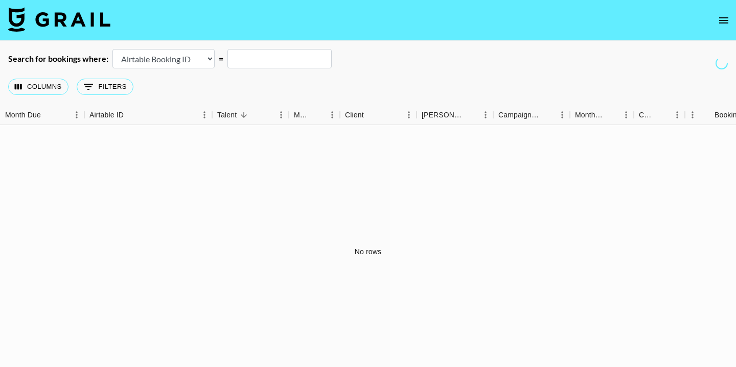
click at [153, 54] on select "Airtable Booking ID Platform Booking ID Platform Campaign ID" at bounding box center [163, 58] width 102 height 19
select select "id"
click at [112, 49] on select "Airtable Booking ID Platform Booking ID Platform Campaign ID" at bounding box center [163, 58] width 102 height 19
click at [112, 90] on button "0 Filters" at bounding box center [105, 87] width 57 height 16
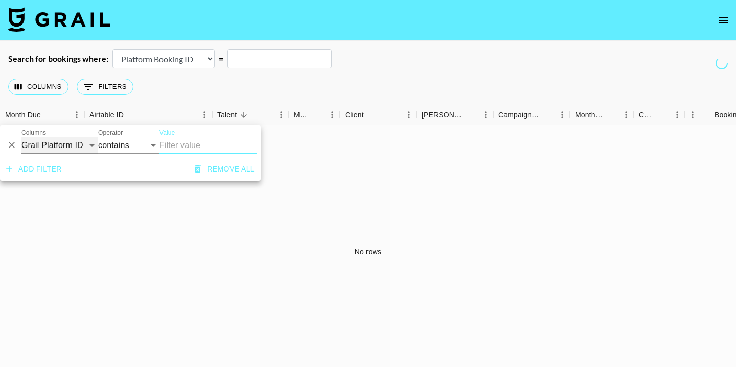
click at [69, 145] on select "Grail Platform ID Airtable ID Talent Manager Client [PERSON_NAME] Campaign (Typ…" at bounding box center [59, 145] width 77 height 16
select select "status"
click at [21, 137] on select "Grail Platform ID Airtable ID Talent Manager Client [PERSON_NAME] Campaign (Typ…" at bounding box center [59, 145] width 77 height 16
click at [130, 141] on select "is is not is any of is not any of" at bounding box center [128, 145] width 61 height 16
select select "isNotAnyOf"
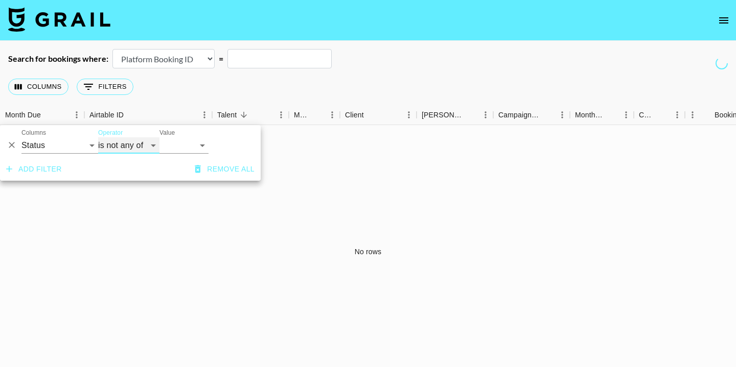
click at [98, 137] on select "is is not is any of is not any of" at bounding box center [128, 145] width 61 height 16
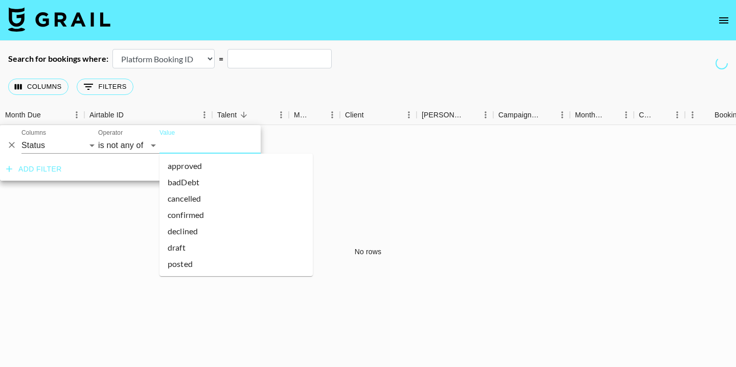
click at [179, 150] on input "Value" at bounding box center [228, 145] width 138 height 16
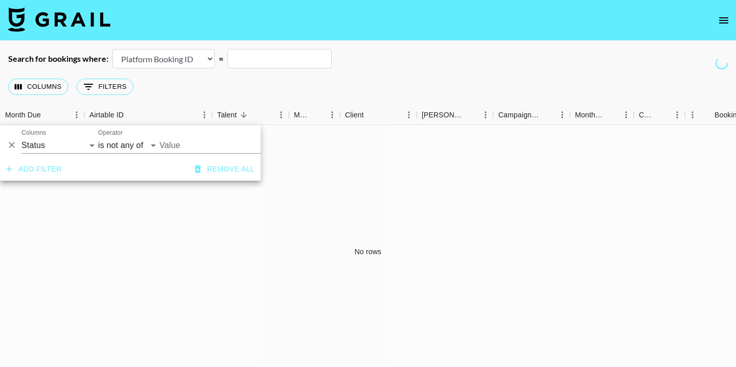
click at [192, 147] on input "Value" at bounding box center [228, 145] width 138 height 16
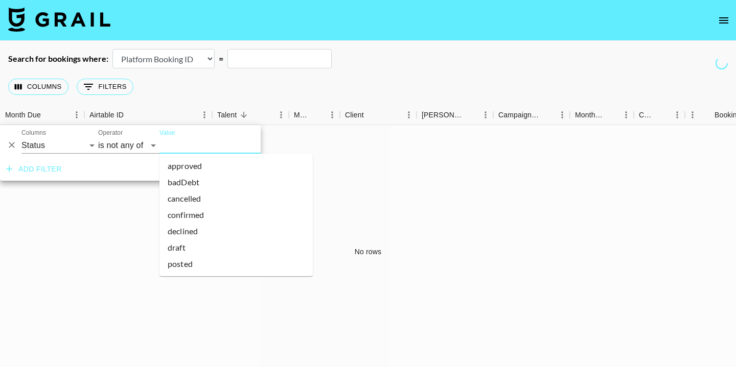
click at [190, 198] on li "cancelled" at bounding box center [235, 199] width 153 height 16
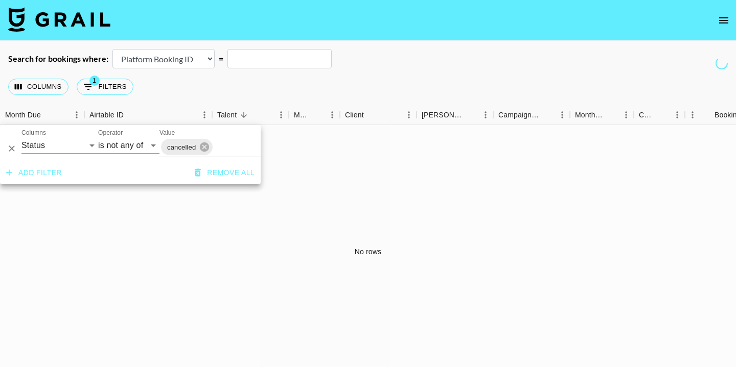
click at [223, 152] on input "Value" at bounding box center [249, 148] width 70 height 16
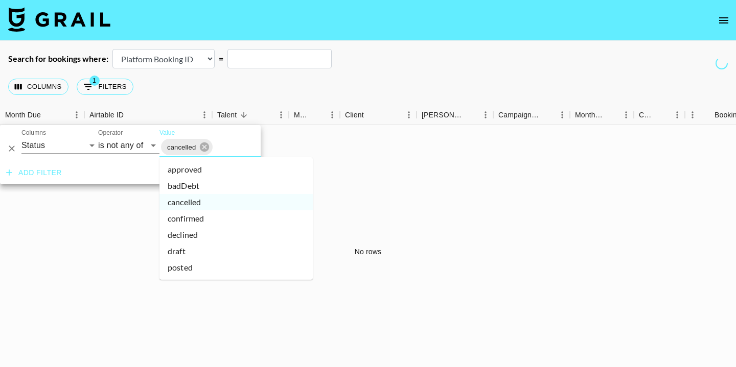
click at [215, 236] on li "declined" at bounding box center [235, 235] width 153 height 16
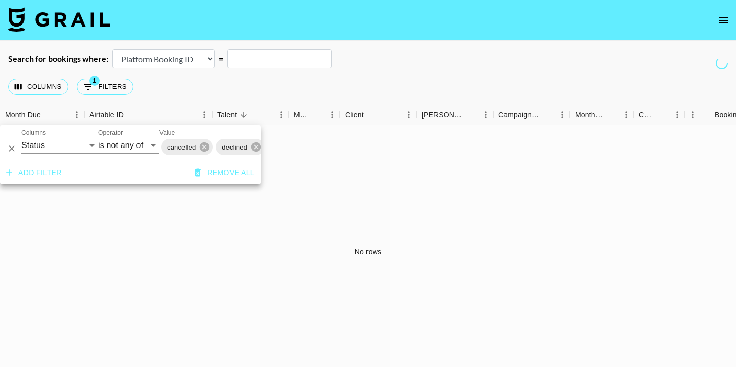
click at [49, 174] on button "Add filter" at bounding box center [34, 173] width 64 height 19
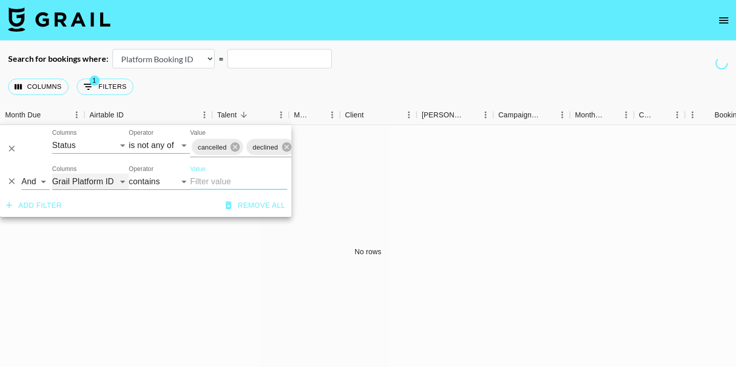
click at [85, 184] on select "Grail Platform ID Airtable ID Talent Manager Client [PERSON_NAME] Campaign (Typ…" at bounding box center [90, 182] width 77 height 16
select select "campaign"
click at [52, 174] on select "Grail Platform ID Airtable ID Talent Manager Client [PERSON_NAME] Campaign (Typ…" at bounding box center [90, 182] width 77 height 16
click at [196, 185] on input "Value" at bounding box center [238, 182] width 97 height 16
type input "[PERSON_NAME]"
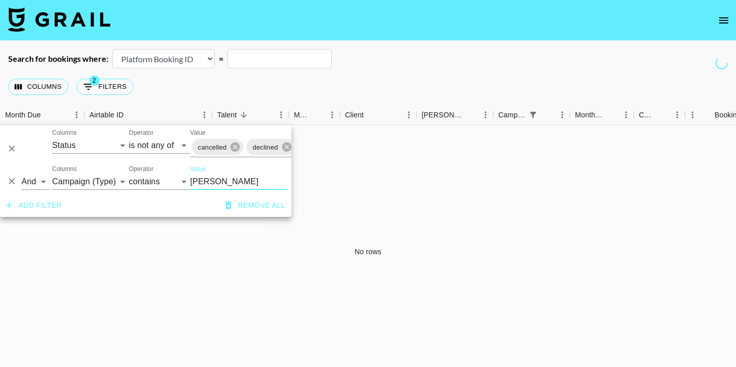
click at [561, 186] on div "No rows" at bounding box center [368, 251] width 736 height 253
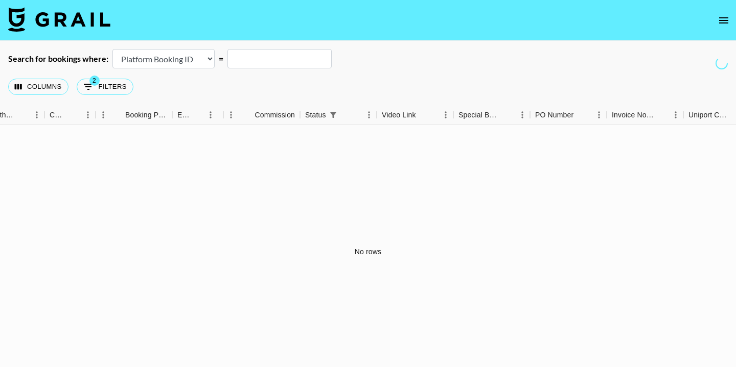
scroll to position [0, 961]
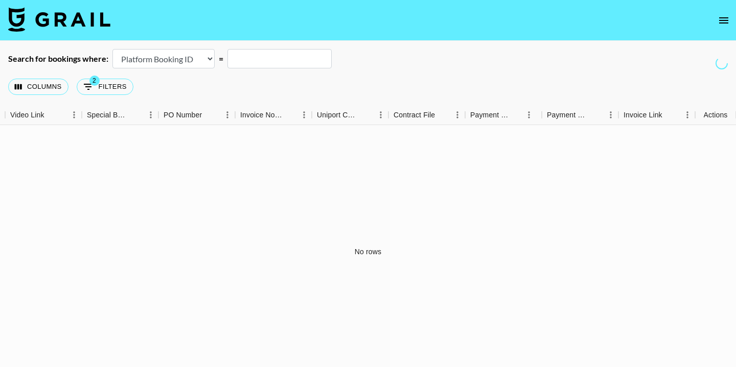
click at [723, 16] on icon "open drawer" at bounding box center [723, 20] width 12 height 12
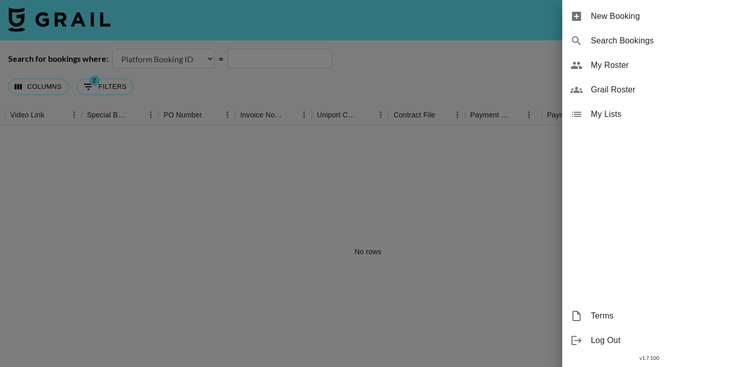
click at [417, 130] on div at bounding box center [368, 183] width 736 height 367
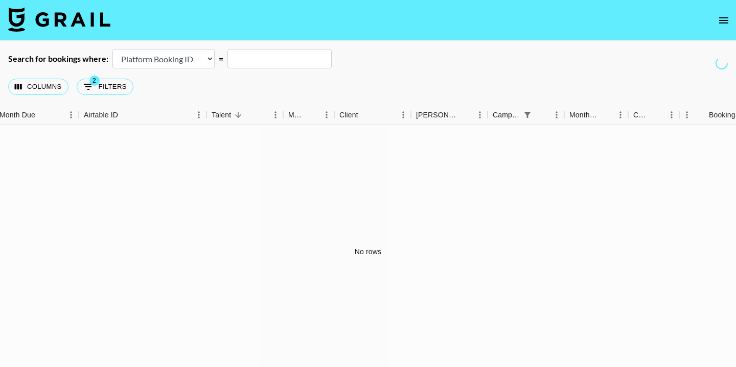
scroll to position [0, 0]
